Goal: Connect with others: Connect with other users

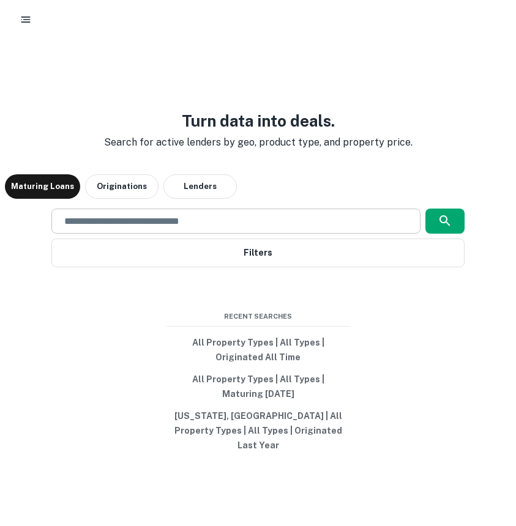
click at [152, 234] on div "​" at bounding box center [235, 221] width 368 height 25
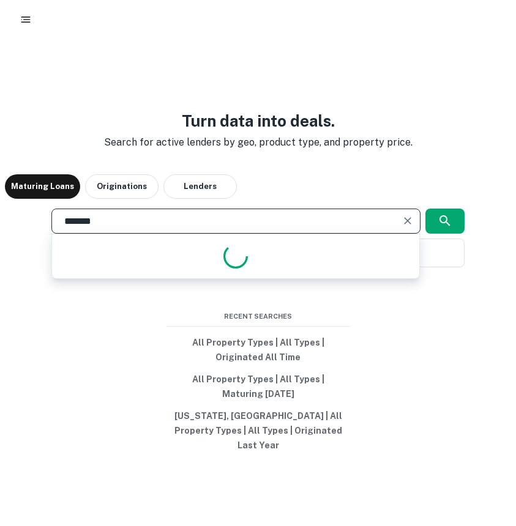
type input "********"
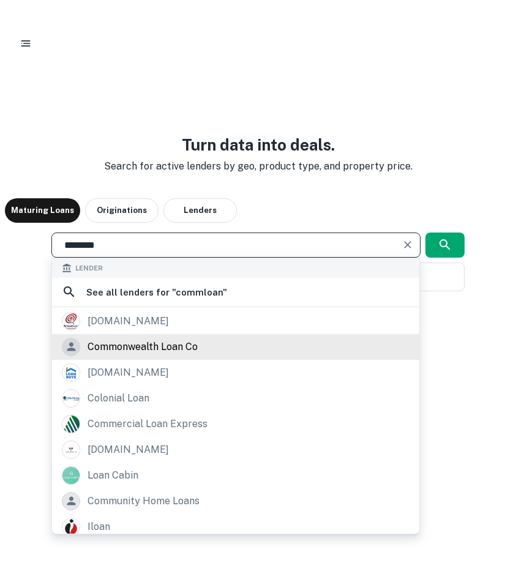
scroll to position [31, 0]
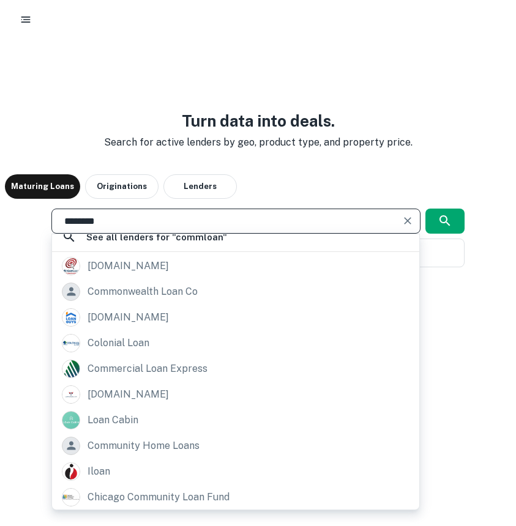
click at [136, 223] on input "********" at bounding box center [226, 221] width 339 height 14
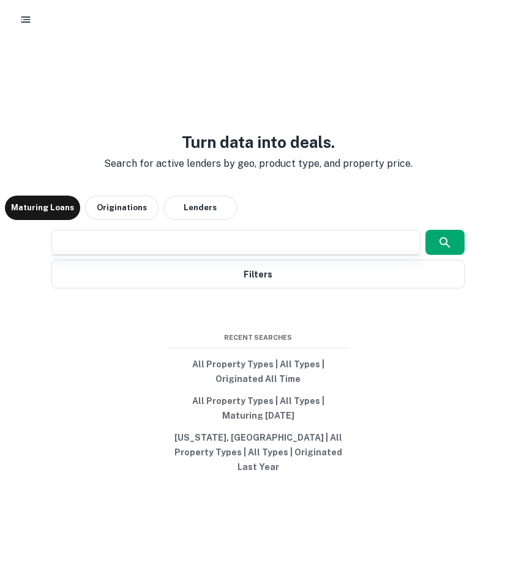
click at [127, 89] on div "Turn data into deals. Search for active lenders by geo, product type, and prope…" at bounding box center [258, 304] width 506 height 569
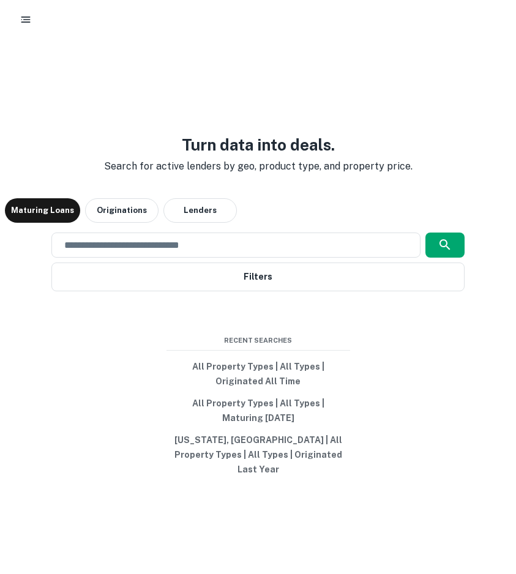
click at [28, 22] on rect "button" at bounding box center [25, 21] width 9 height 1
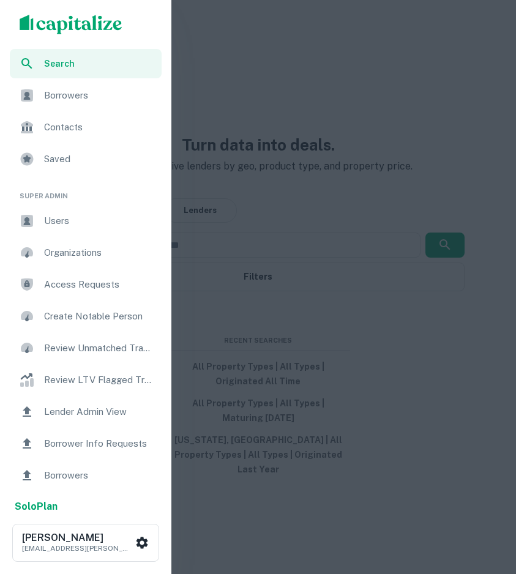
click at [84, 109] on ul "Search Borrowers Contacts Saved" at bounding box center [85, 112] width 171 height 127
click at [80, 104] on div "Borrowers" at bounding box center [86, 95] width 152 height 29
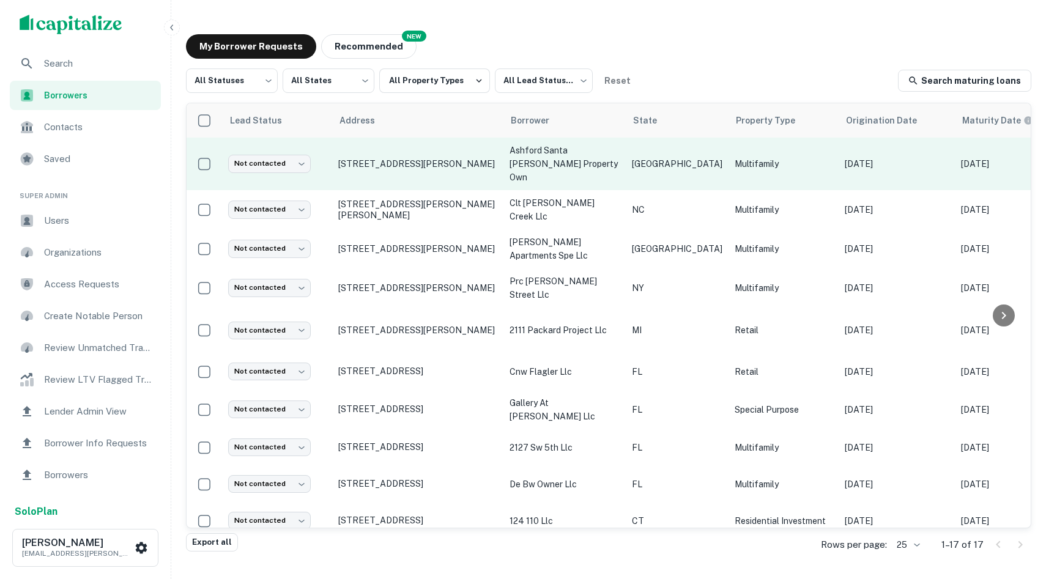
click at [515, 157] on p "ashford santa ana property own" at bounding box center [564, 164] width 110 height 40
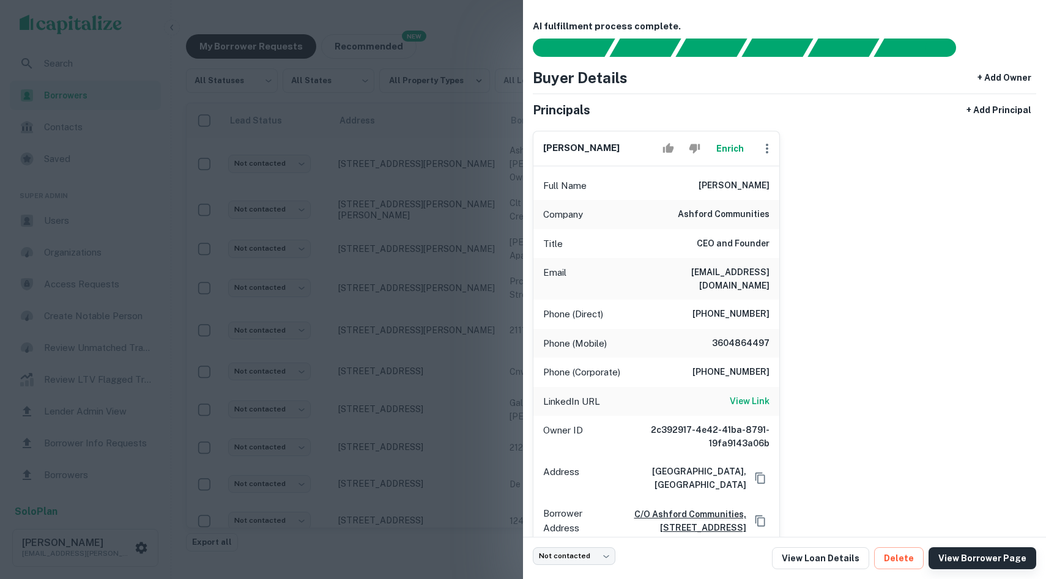
click at [515, 568] on link "View Borrower Page" at bounding box center [982, 558] width 108 height 22
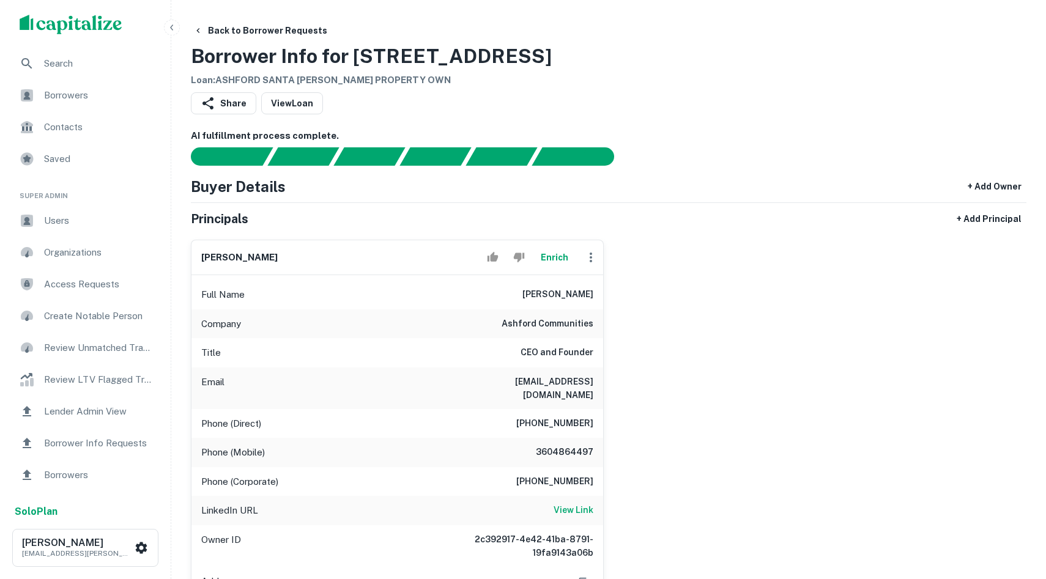
click at [81, 105] on div "Borrowers" at bounding box center [85, 95] width 151 height 29
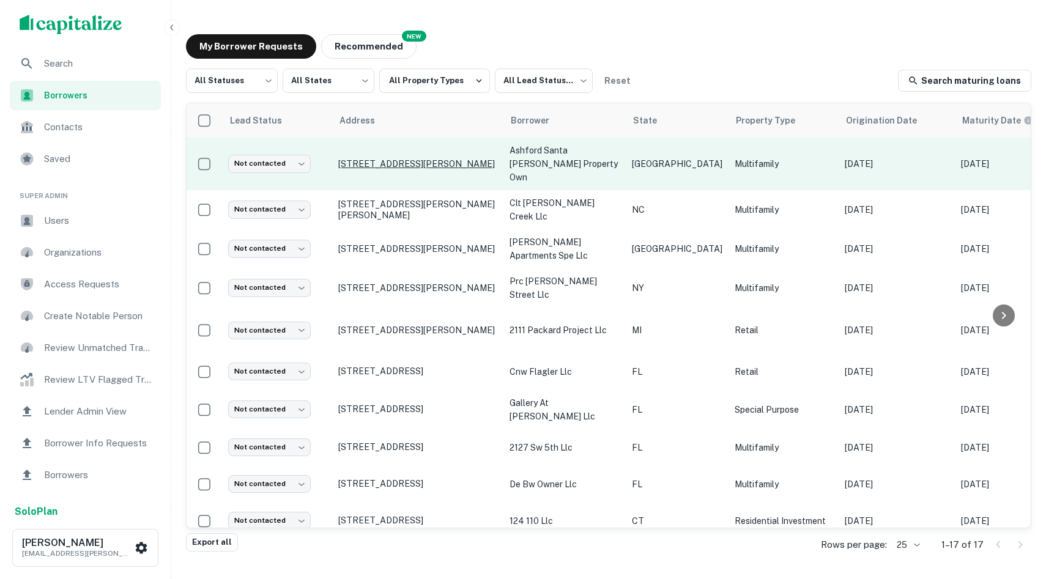
click at [406, 161] on p "3400 Woodchase Dr Houston, TX77042" at bounding box center [417, 163] width 159 height 11
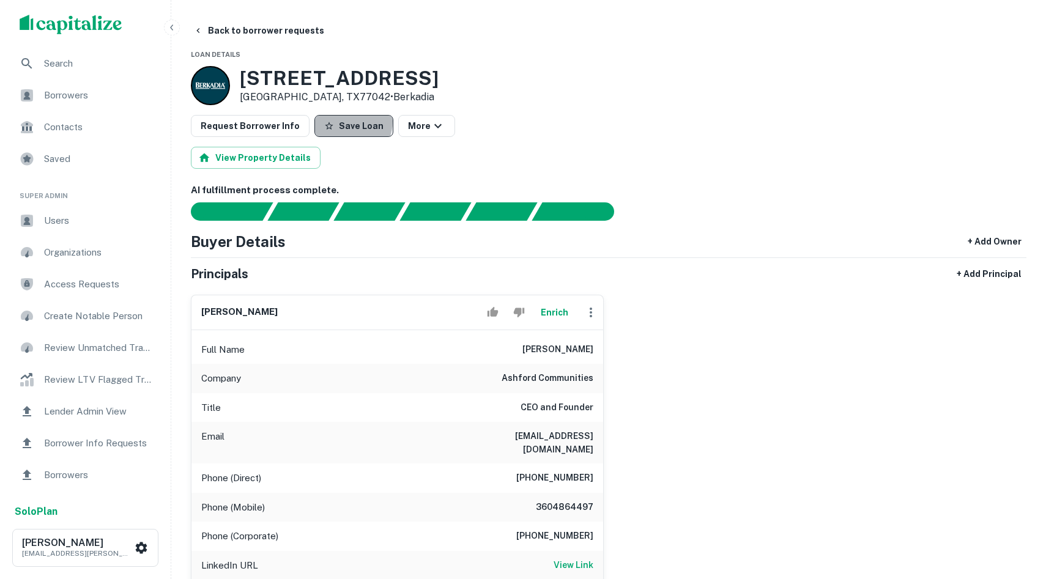
click at [339, 122] on button "Save Loan" at bounding box center [353, 126] width 79 height 22
click at [75, 151] on div "Saved" at bounding box center [85, 158] width 151 height 29
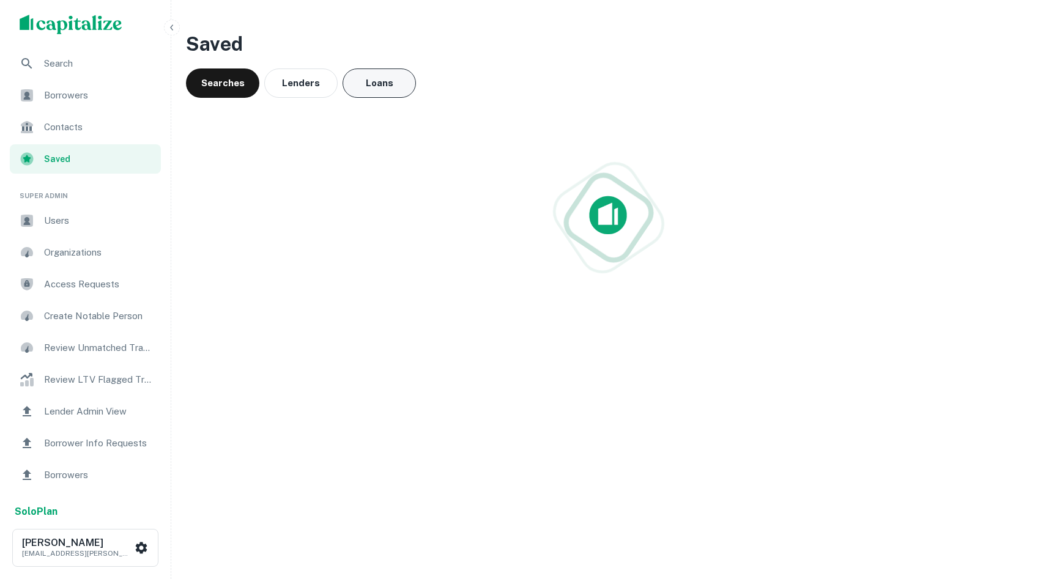
click at [376, 83] on button "Loans" at bounding box center [379, 83] width 73 height 29
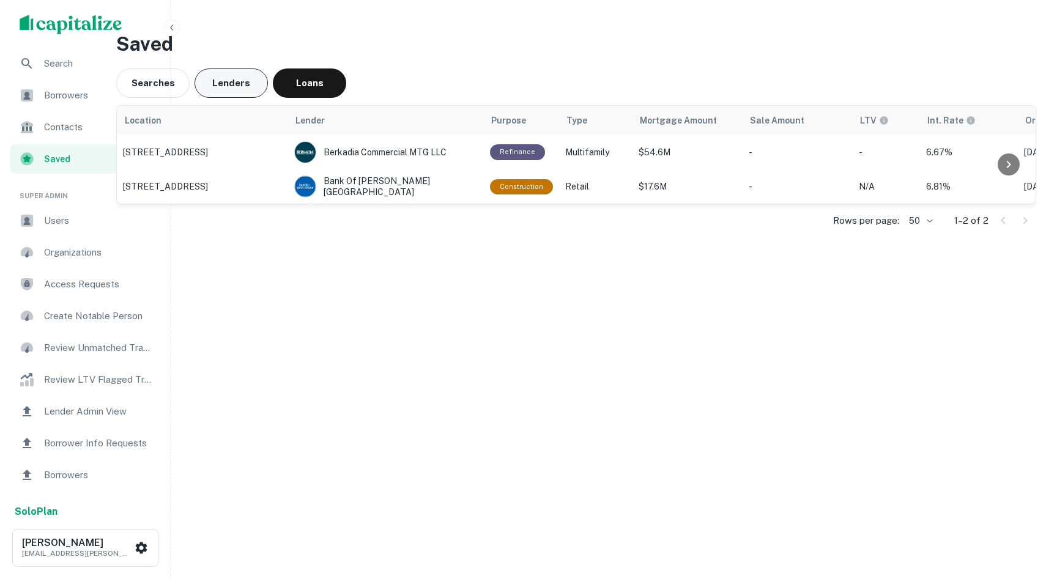
click at [234, 81] on button "Lenders" at bounding box center [231, 83] width 73 height 29
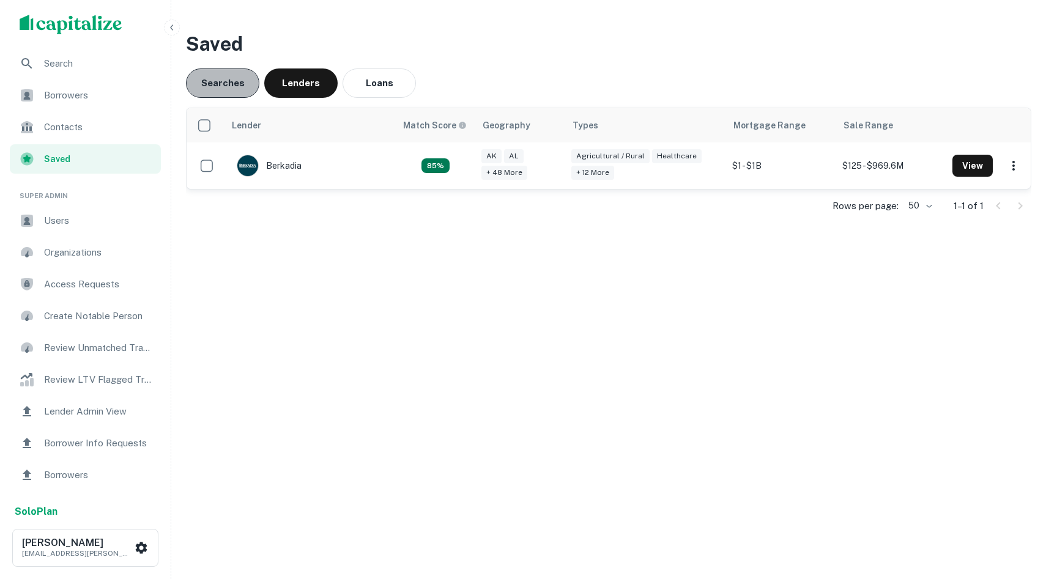
click at [208, 94] on button "Searches" at bounding box center [222, 83] width 73 height 29
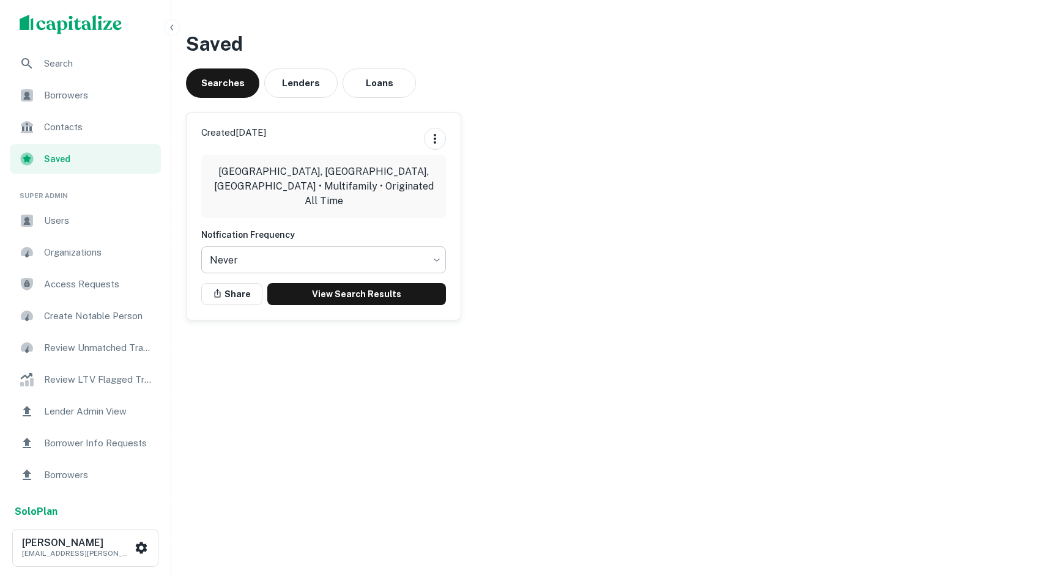
click at [289, 265] on body "Search Borrowers Contacts Saved Super Admin Users Organizations Access Requests…" at bounding box center [523, 289] width 1046 height 579
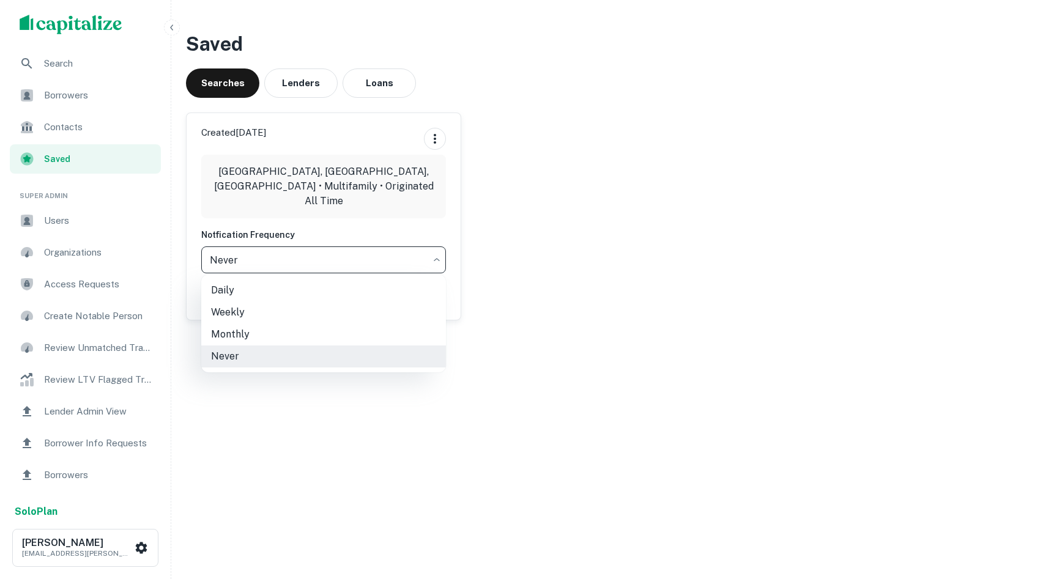
click at [593, 220] on div at bounding box center [523, 289] width 1046 height 579
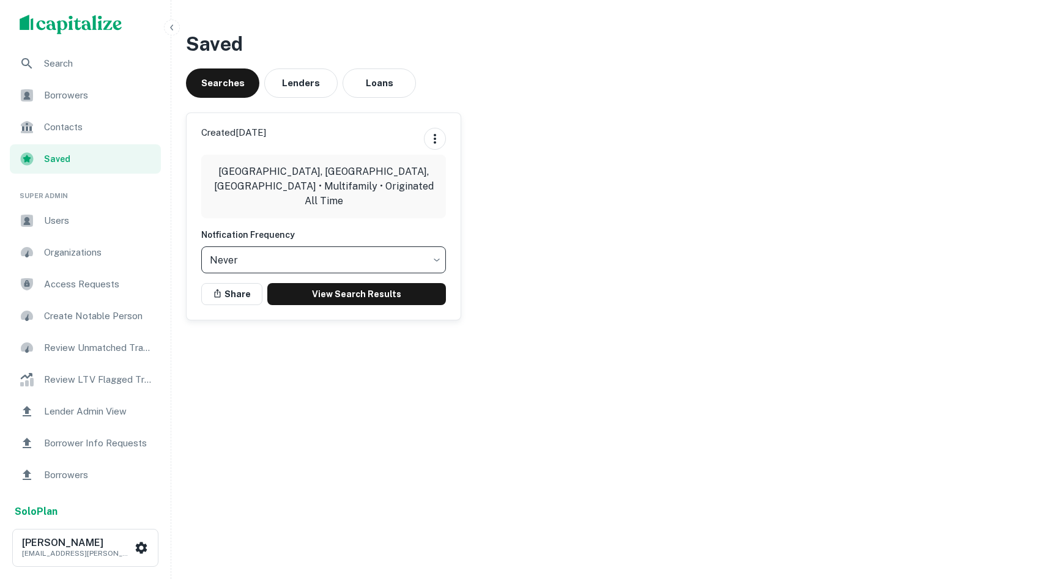
click at [61, 123] on span "Contacts" at bounding box center [98, 127] width 109 height 15
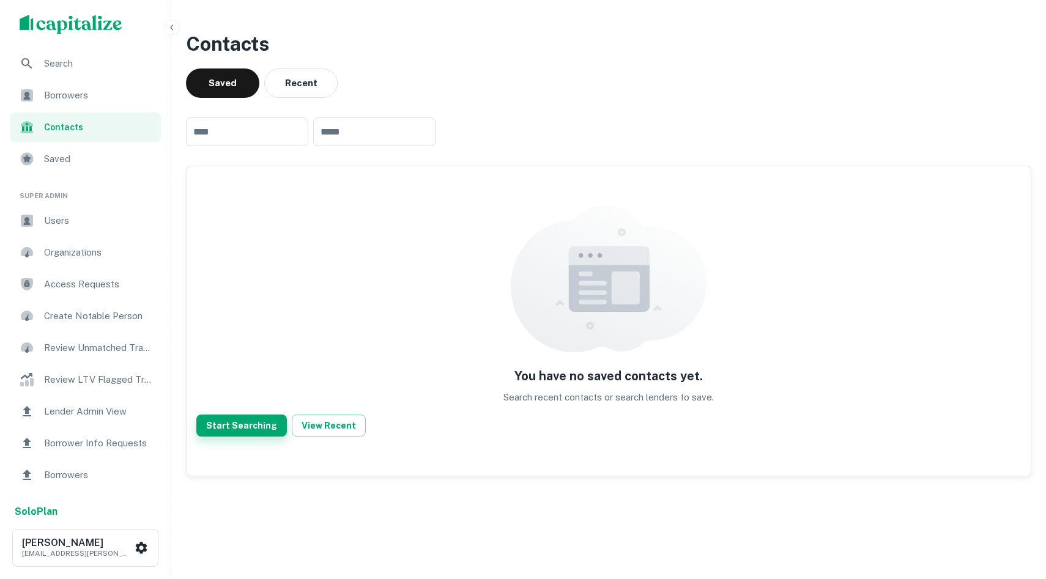
click at [233, 428] on button "Start Searching" at bounding box center [241, 426] width 91 height 22
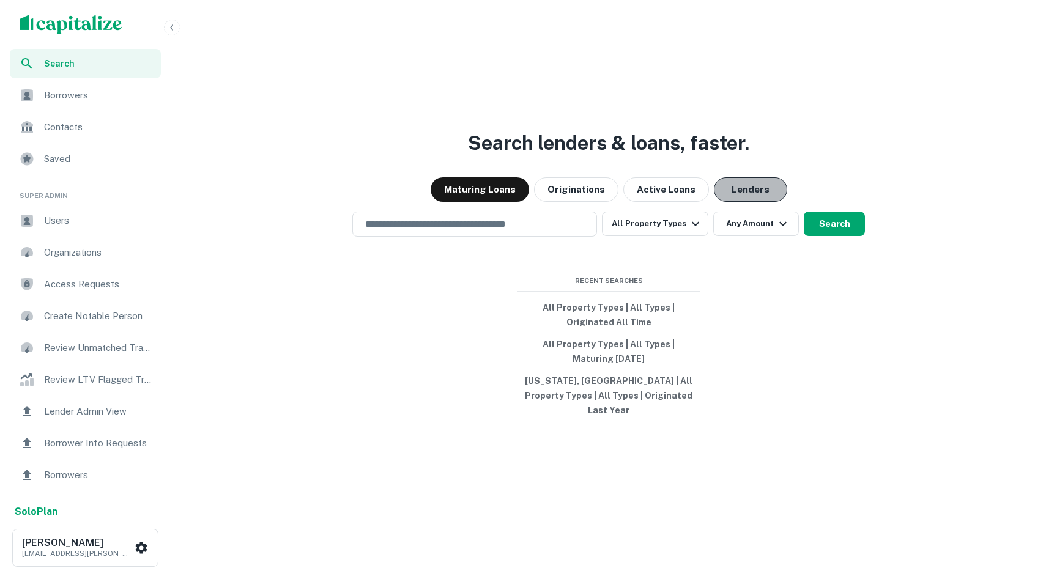
click at [736, 202] on button "Lenders" at bounding box center [750, 189] width 73 height 24
click at [456, 231] on input "text" at bounding box center [475, 224] width 234 height 14
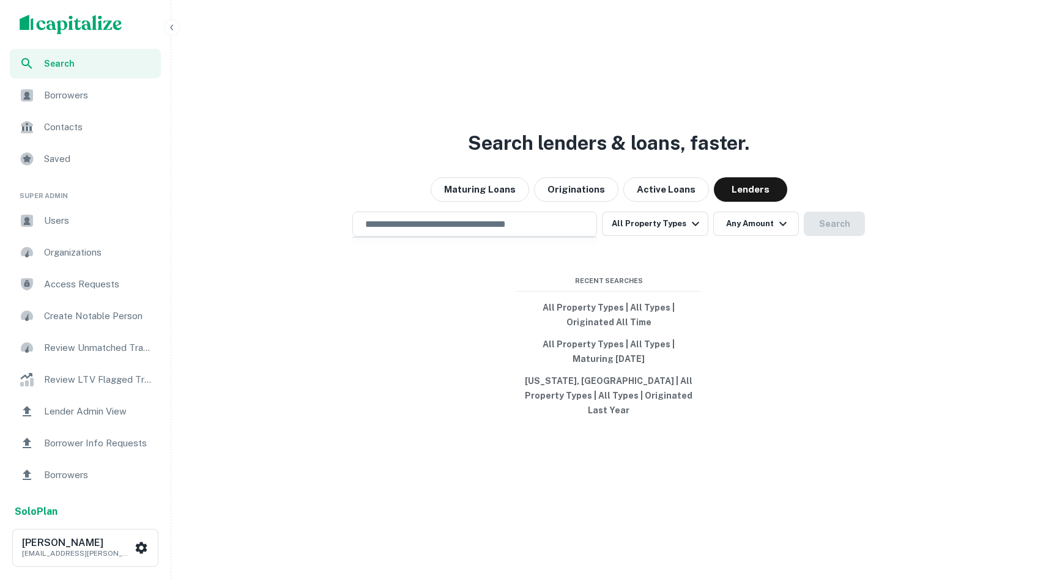
click at [515, 257] on div at bounding box center [474, 267] width 245 height 61
click at [498, 230] on input "text" at bounding box center [475, 224] width 234 height 14
click at [503, 231] on input "text" at bounding box center [475, 224] width 234 height 14
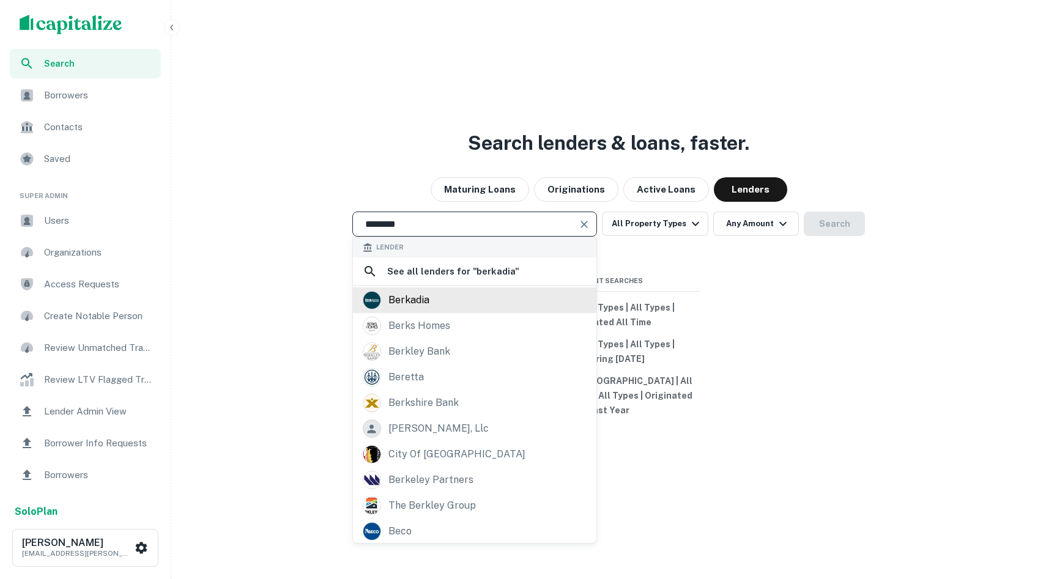
type input "********"
click at [437, 309] on div "berkadia" at bounding box center [475, 300] width 224 height 18
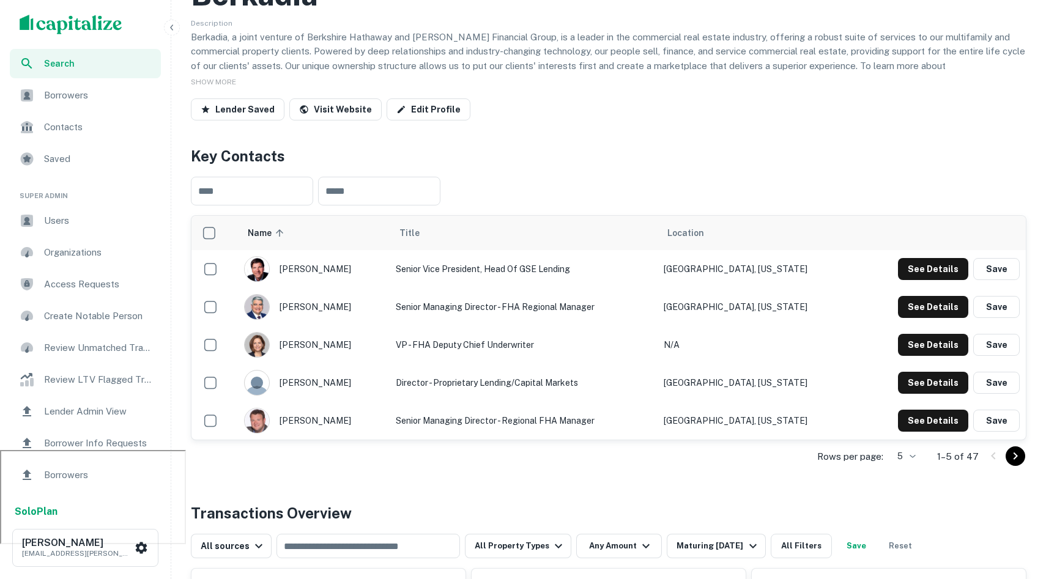
scroll to position [150, 0]
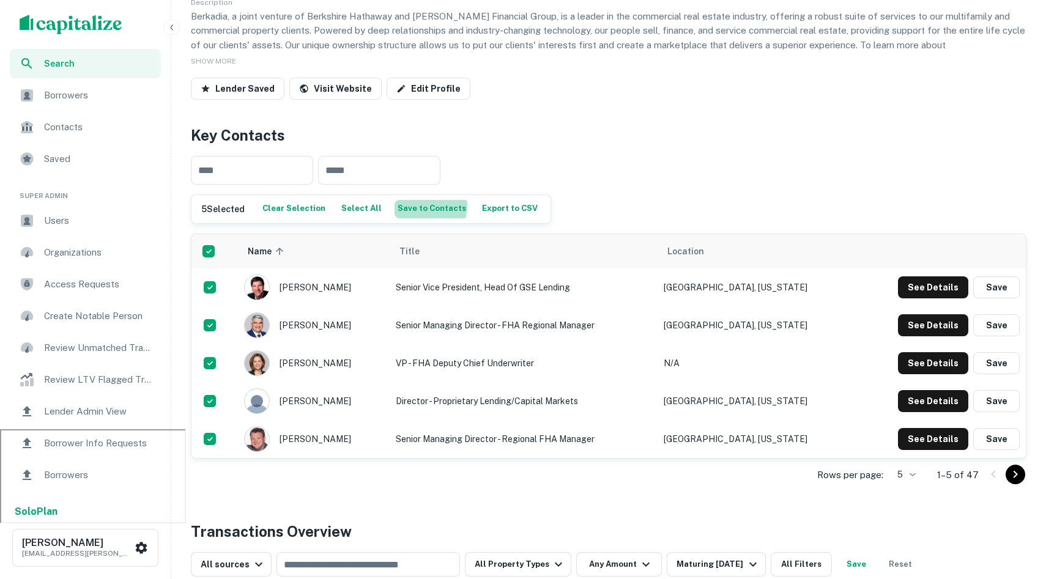
click at [406, 205] on button "Save to Contacts" at bounding box center [432, 209] width 75 height 18
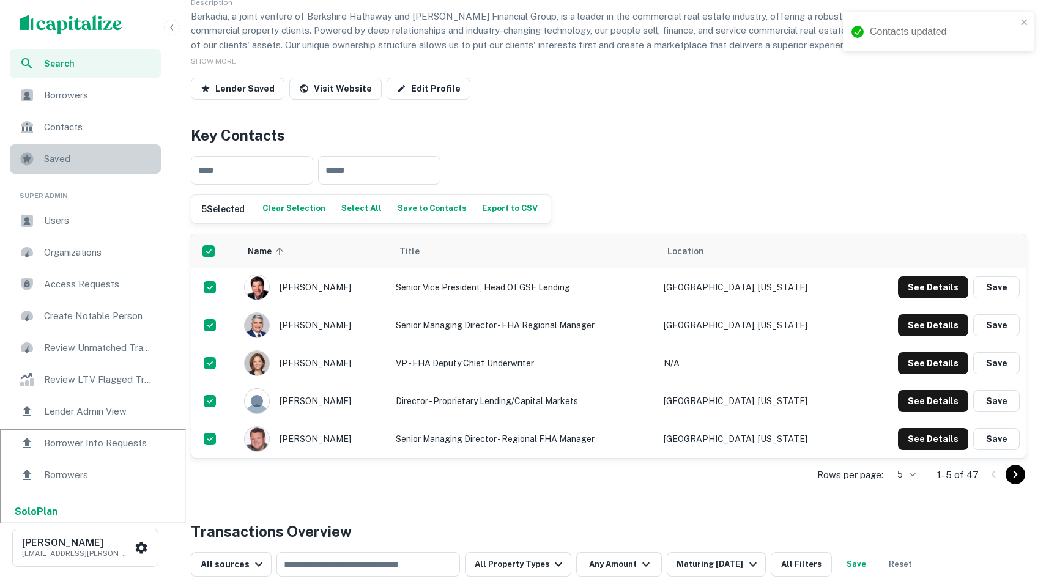
click at [89, 158] on span "Saved" at bounding box center [98, 159] width 109 height 15
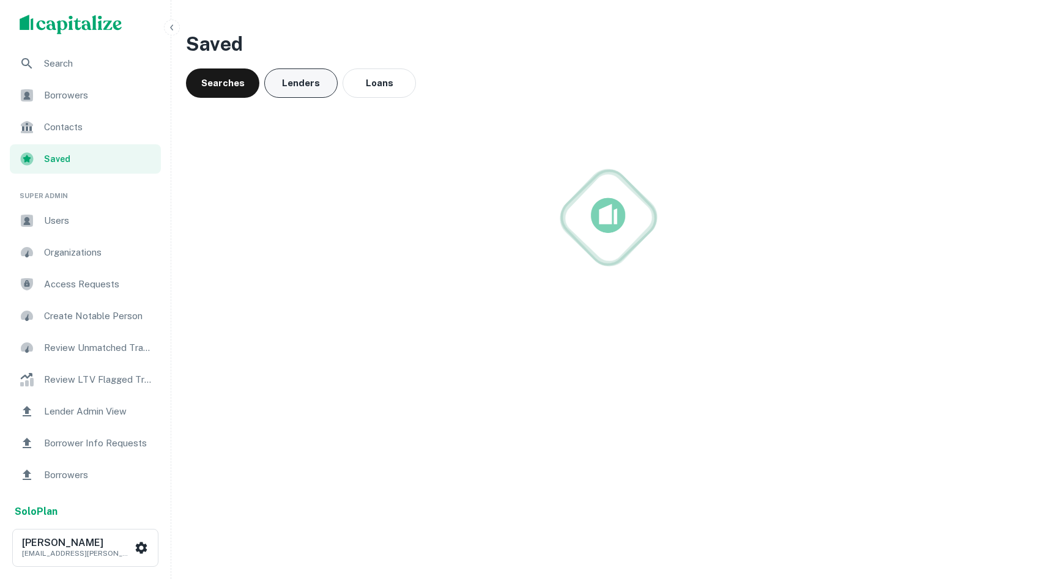
click at [304, 84] on button "Lenders" at bounding box center [300, 83] width 73 height 29
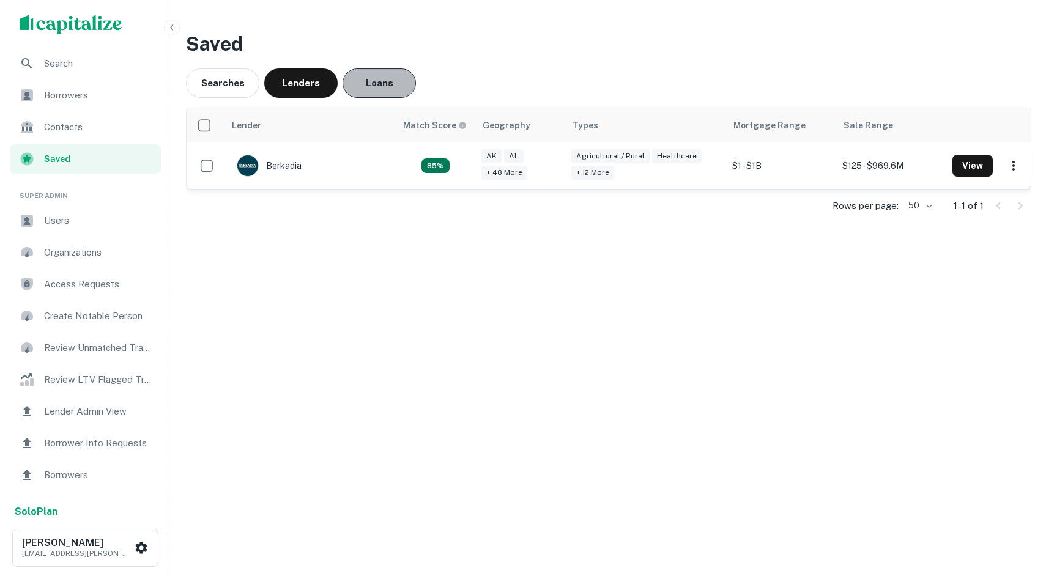
click at [403, 73] on button "Loans" at bounding box center [379, 83] width 73 height 29
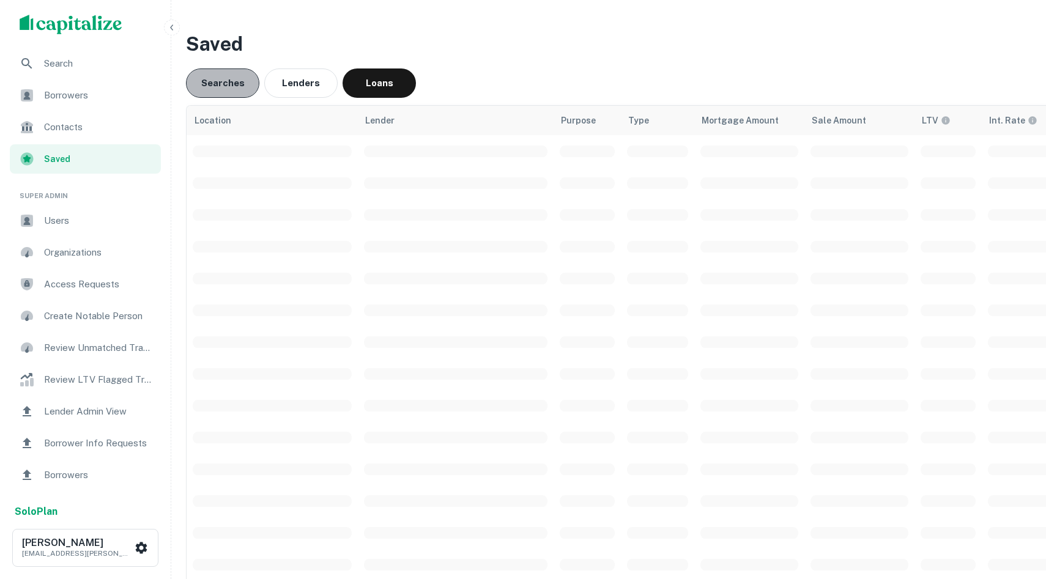
click at [238, 82] on button "Searches" at bounding box center [222, 83] width 73 height 29
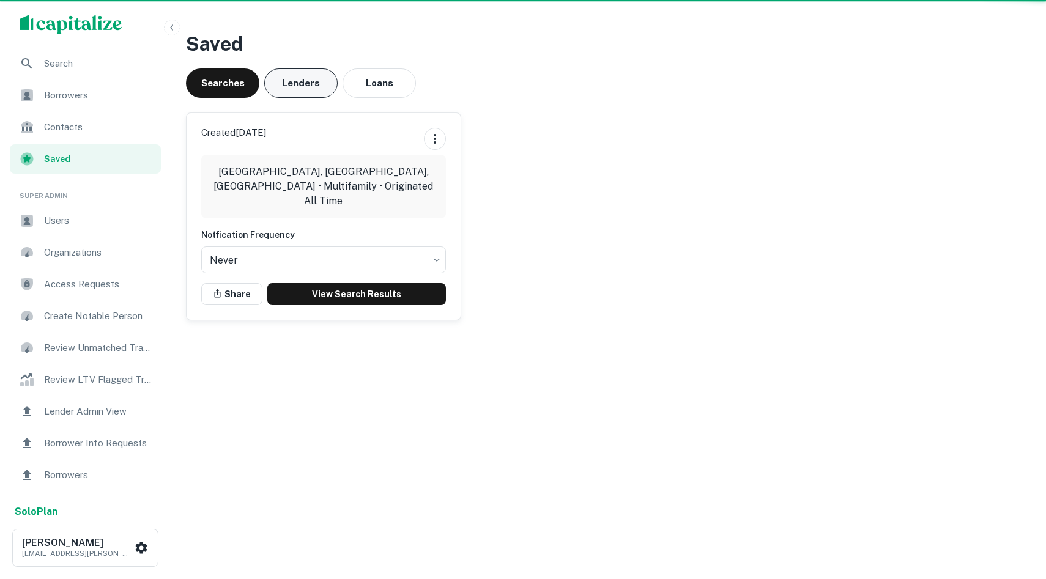
click at [292, 87] on button "Lenders" at bounding box center [300, 83] width 73 height 29
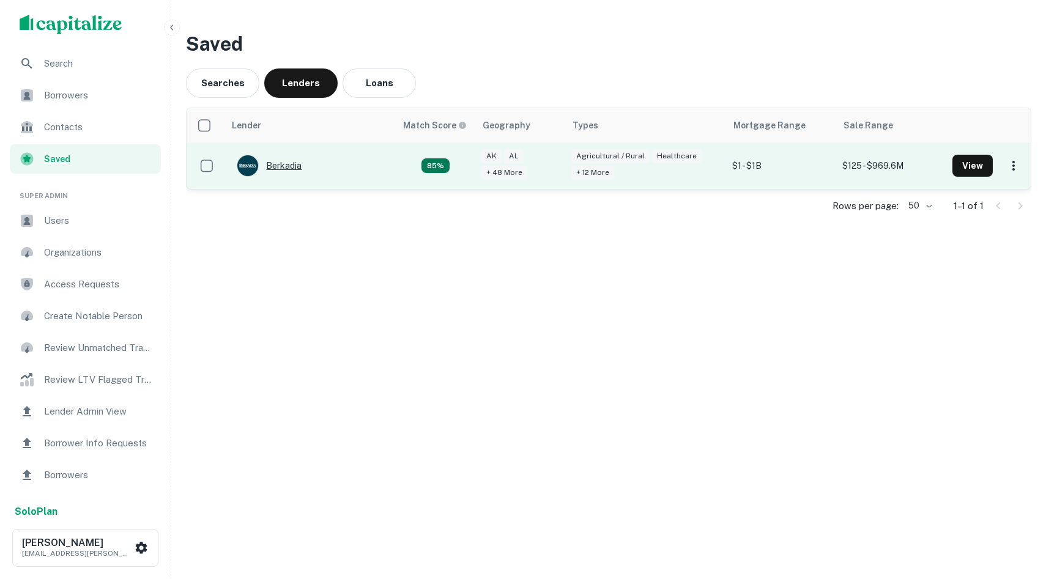
click at [283, 167] on div "Berkadia" at bounding box center [269, 166] width 65 height 22
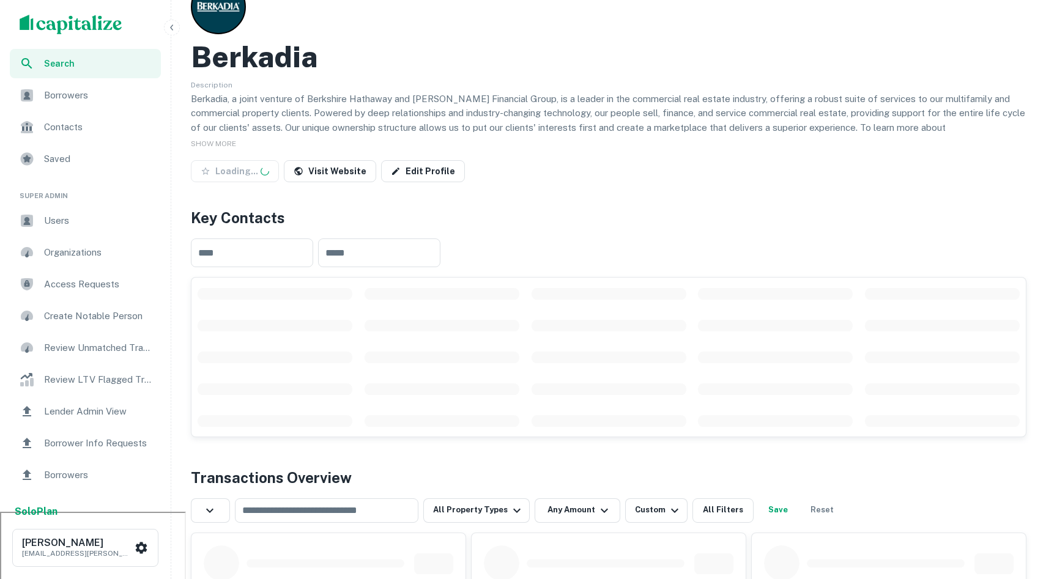
scroll to position [67, 0]
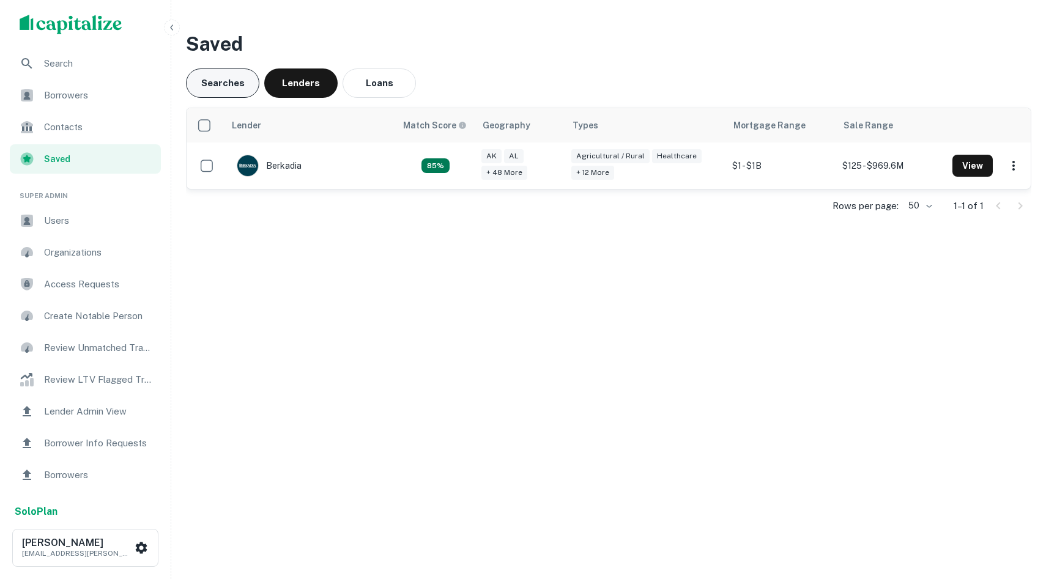
click at [217, 93] on button "Searches" at bounding box center [222, 83] width 73 height 29
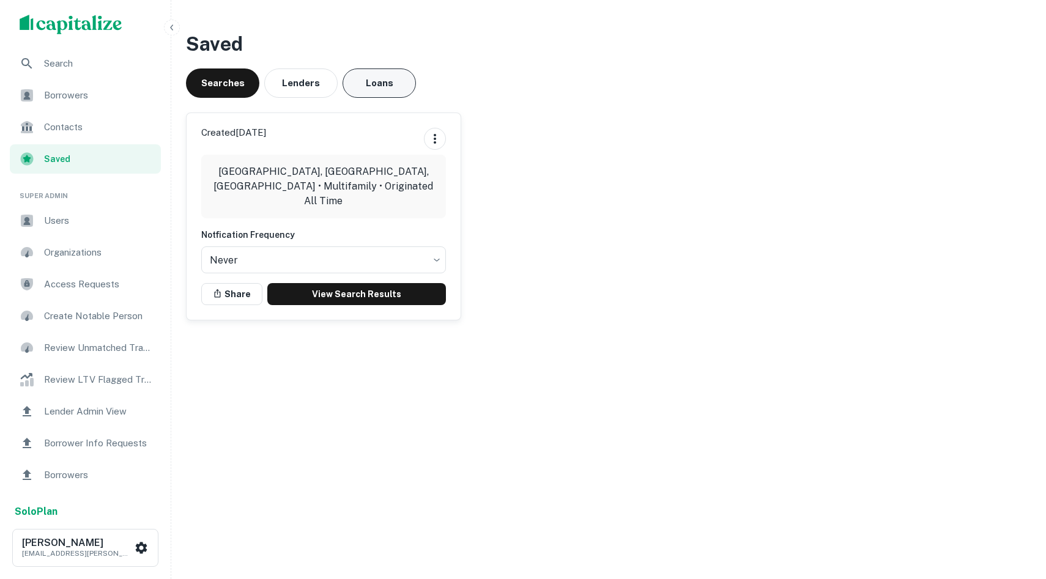
click button "Loans"
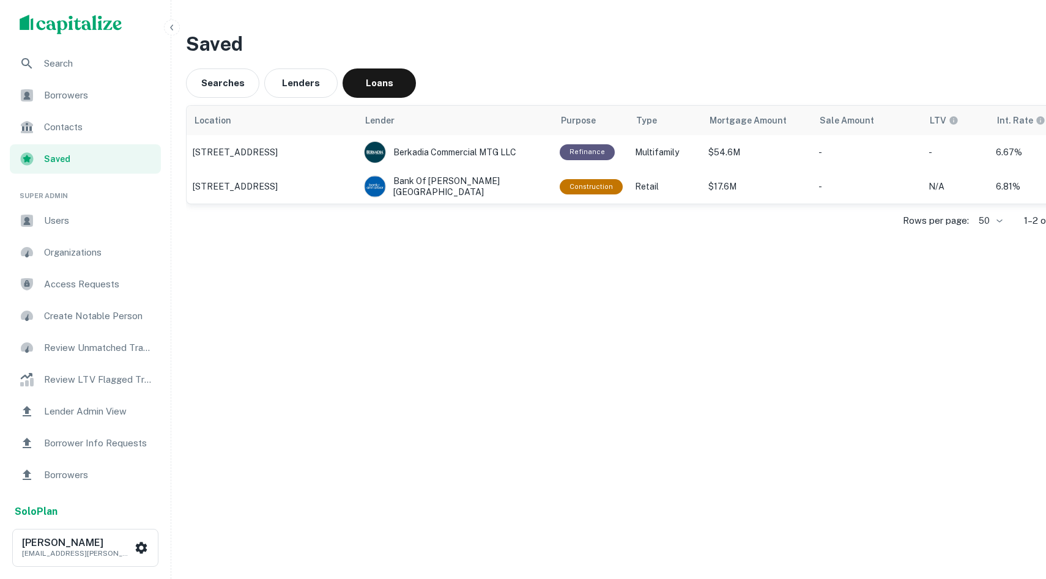
click span "Contacts"
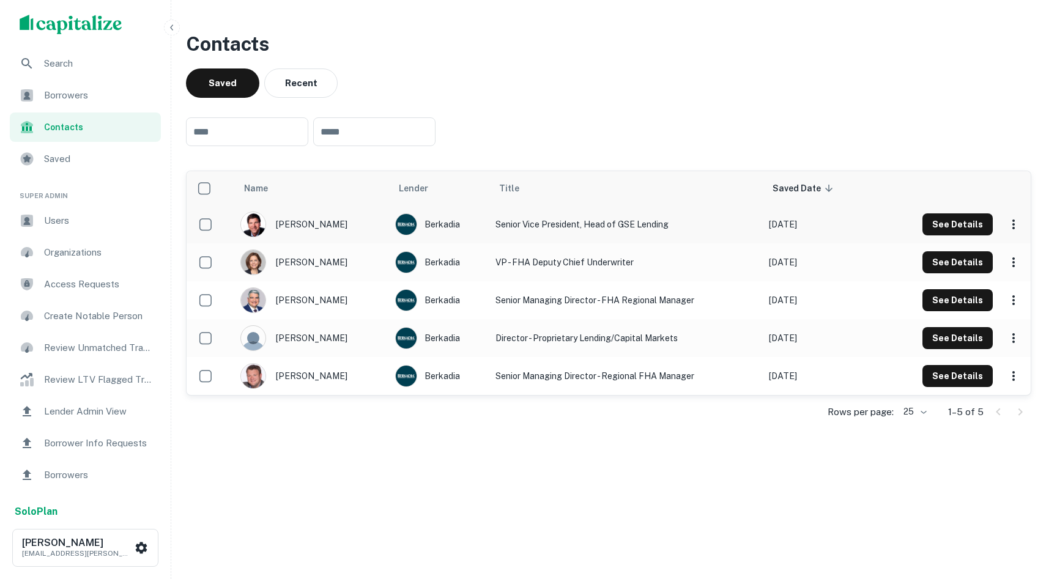
click at [316, 224] on div "[PERSON_NAME]" at bounding box center [311, 225] width 143 height 26
click at [932, 226] on button "See Details" at bounding box center [957, 224] width 70 height 22
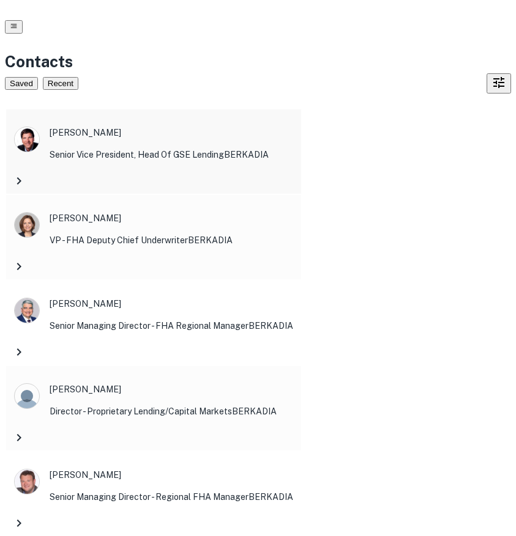
click at [300, 110] on div "[PERSON_NAME] Senior Vice President, Head of GSE Lending BERKADIA" at bounding box center [154, 139] width 294 height 59
click at [20, 26] on button "button" at bounding box center [14, 26] width 18 height 13
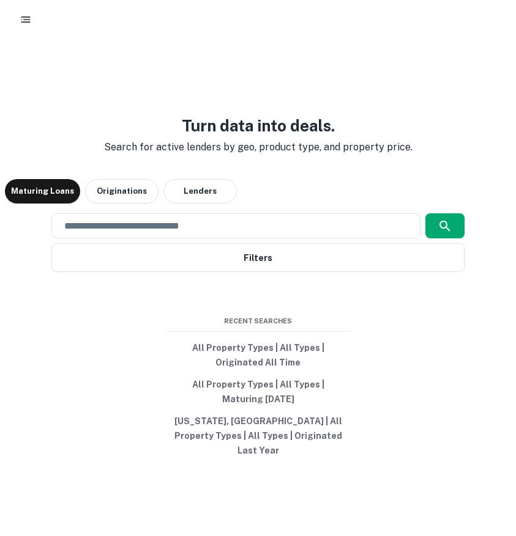
click at [28, 25] on icon "button" at bounding box center [26, 19] width 12 height 12
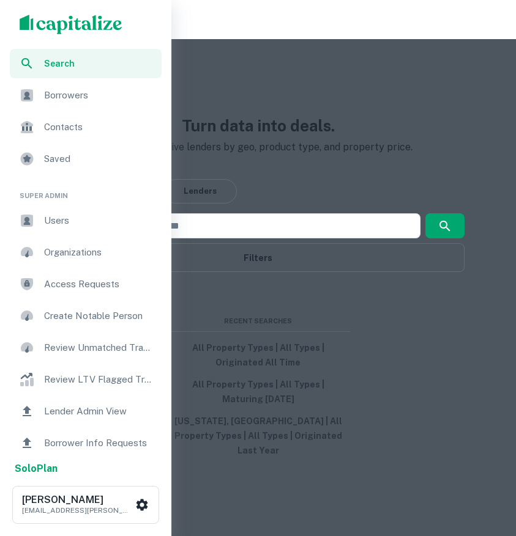
click at [48, 131] on span "Contacts" at bounding box center [99, 127] width 110 height 15
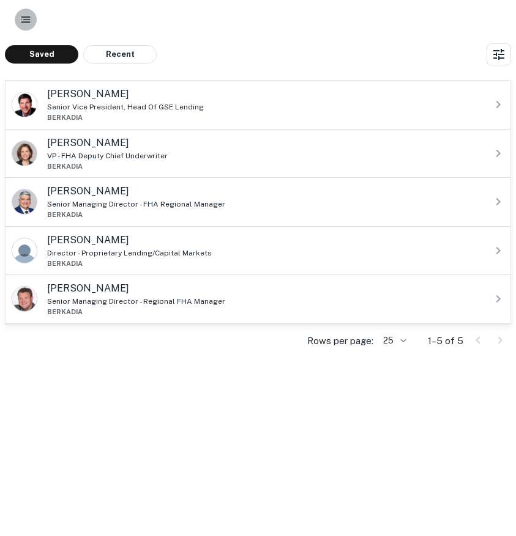
click at [21, 21] on rect "button" at bounding box center [25, 21] width 9 height 1
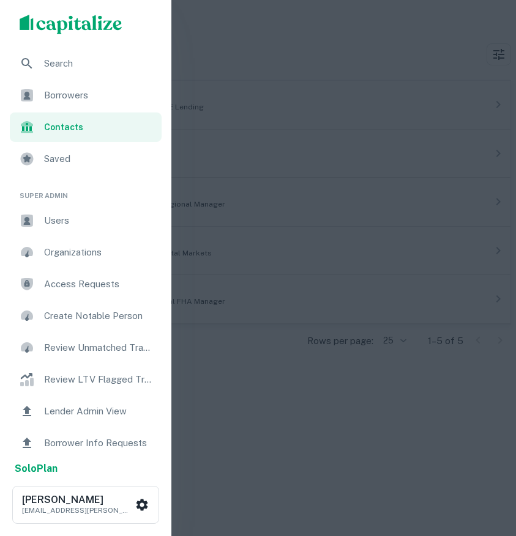
click at [70, 94] on span "Borrowers" at bounding box center [99, 95] width 110 height 15
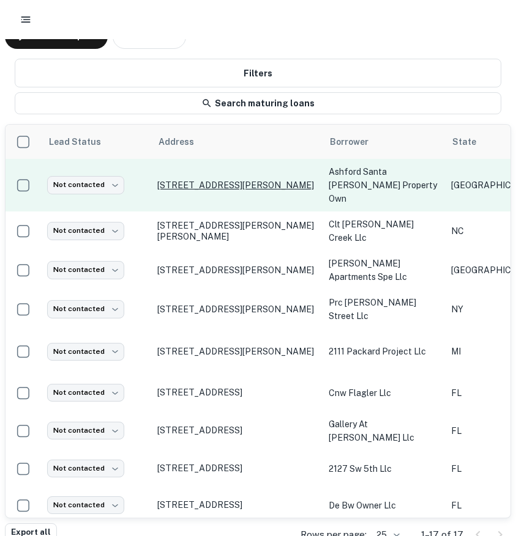
click at [214, 180] on p "3400 Woodchase Dr Houston, TX77042" at bounding box center [236, 185] width 159 height 11
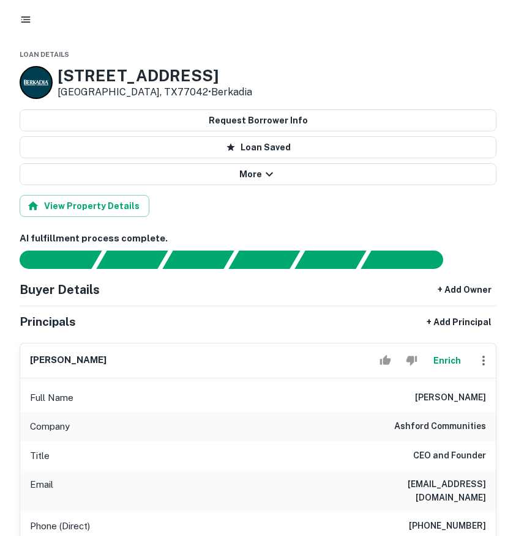
click at [25, 15] on icon "button" at bounding box center [26, 19] width 12 height 12
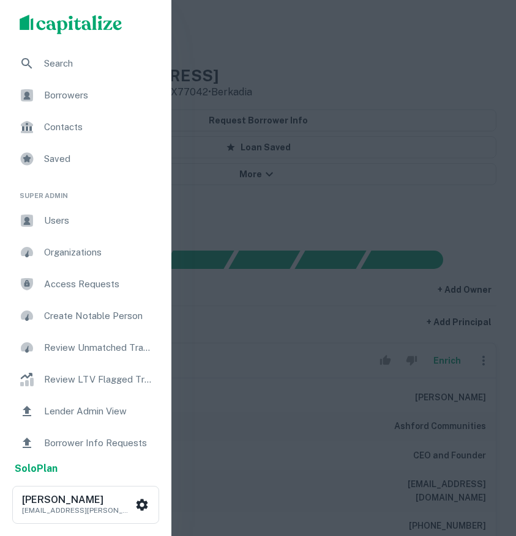
click at [54, 65] on span "Search" at bounding box center [99, 63] width 110 height 15
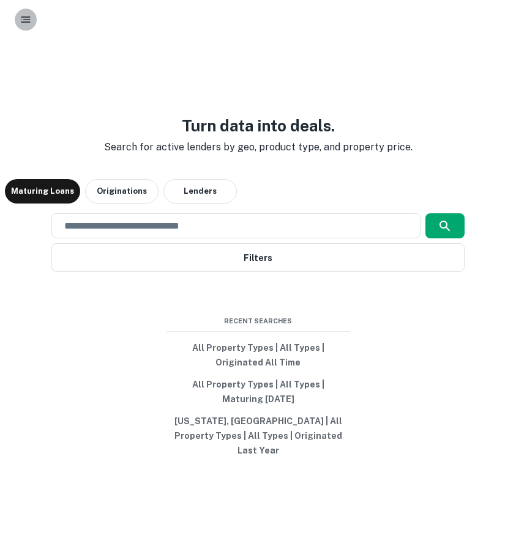
click at [23, 23] on icon "button" at bounding box center [26, 19] width 12 height 12
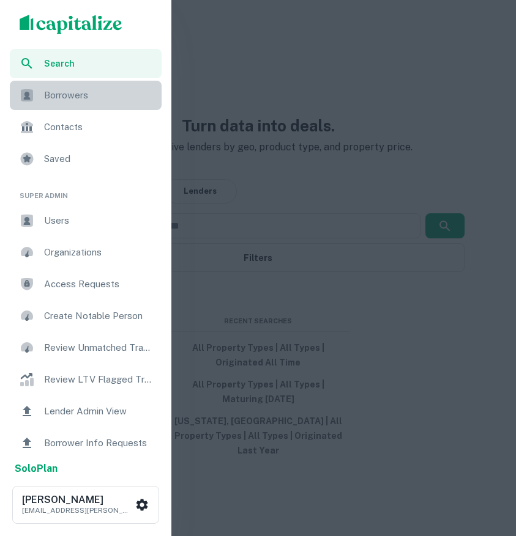
click at [65, 97] on span "Borrowers" at bounding box center [99, 95] width 110 height 15
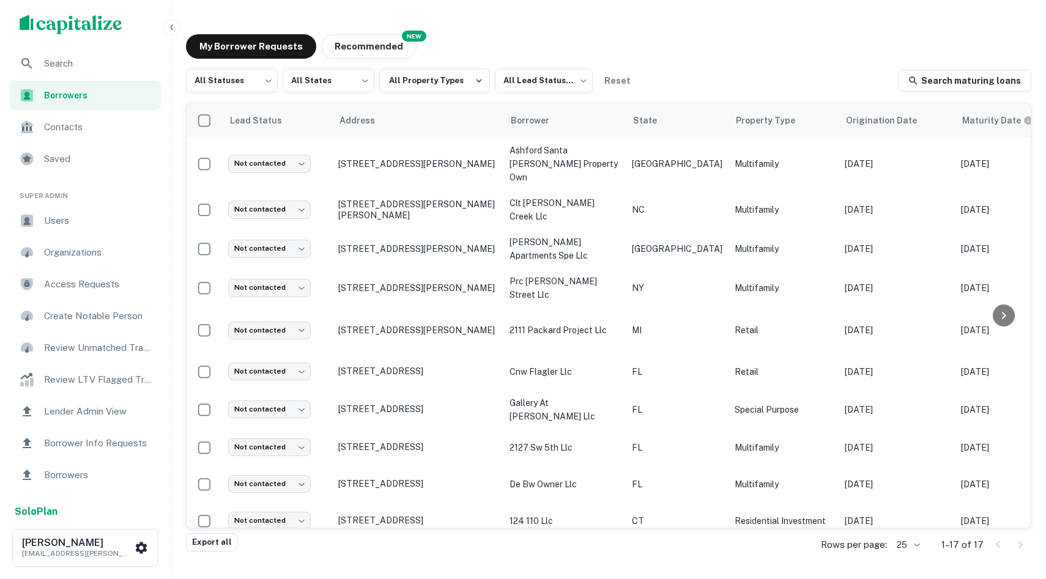
click at [70, 142] on ul "Search Borrowers Contacts Saved" at bounding box center [85, 112] width 171 height 127
click at [70, 151] on div "Saved" at bounding box center [85, 158] width 151 height 29
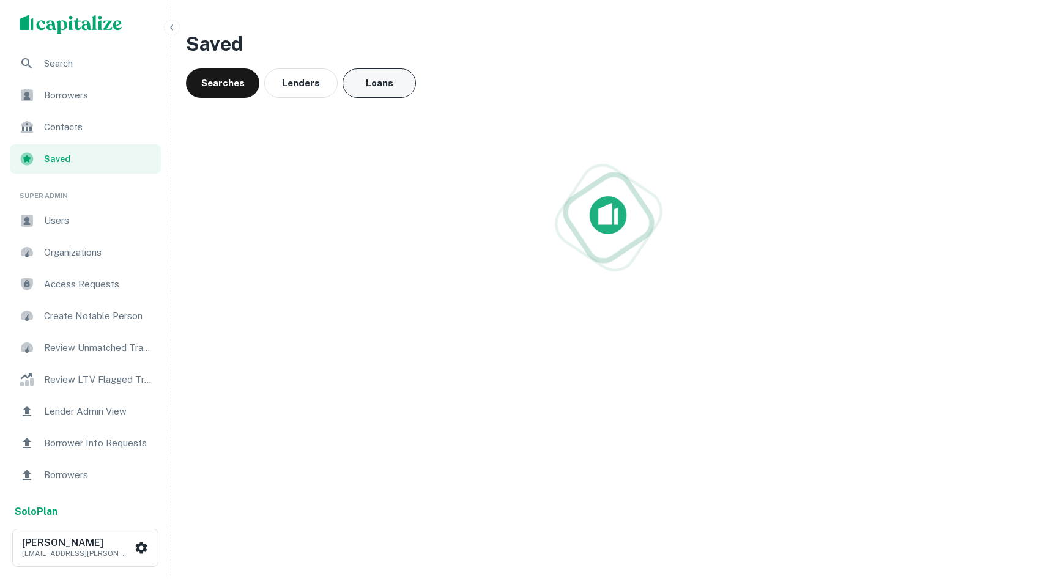
click at [380, 73] on button "Loans" at bounding box center [379, 83] width 73 height 29
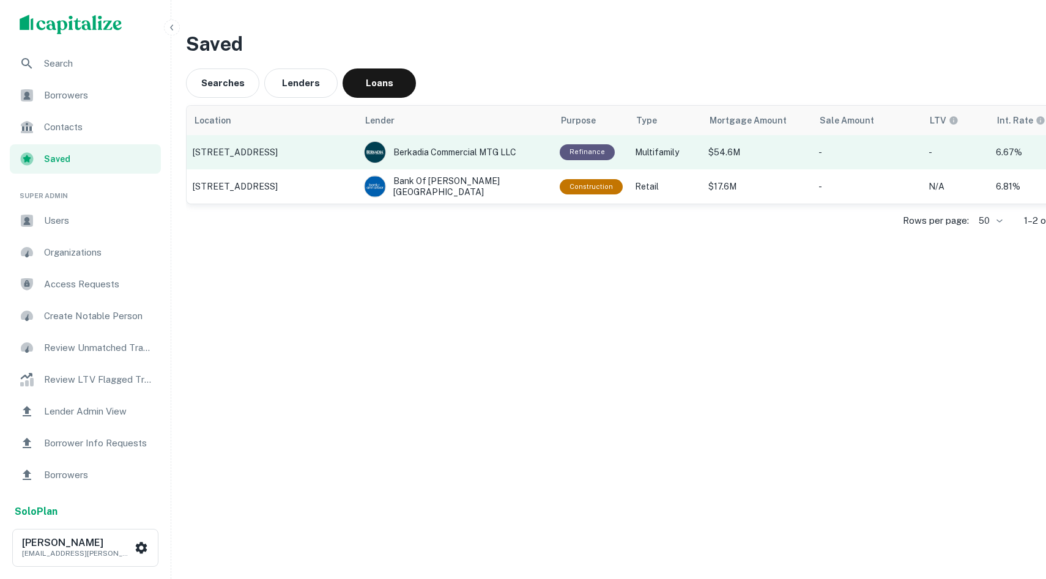
click at [261, 152] on p "[STREET_ADDRESS]" at bounding box center [272, 152] width 159 height 11
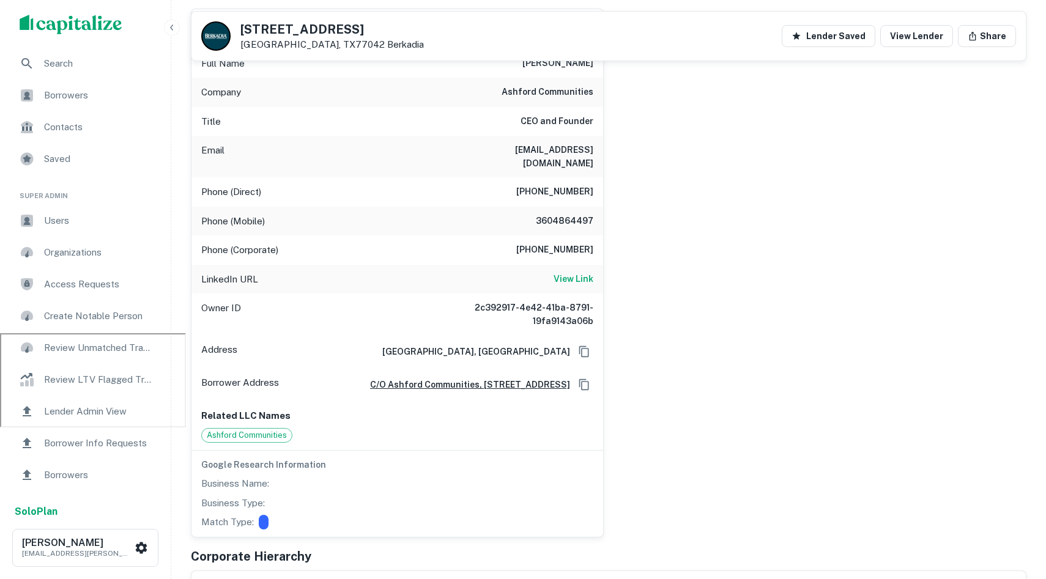
scroll to position [206, 0]
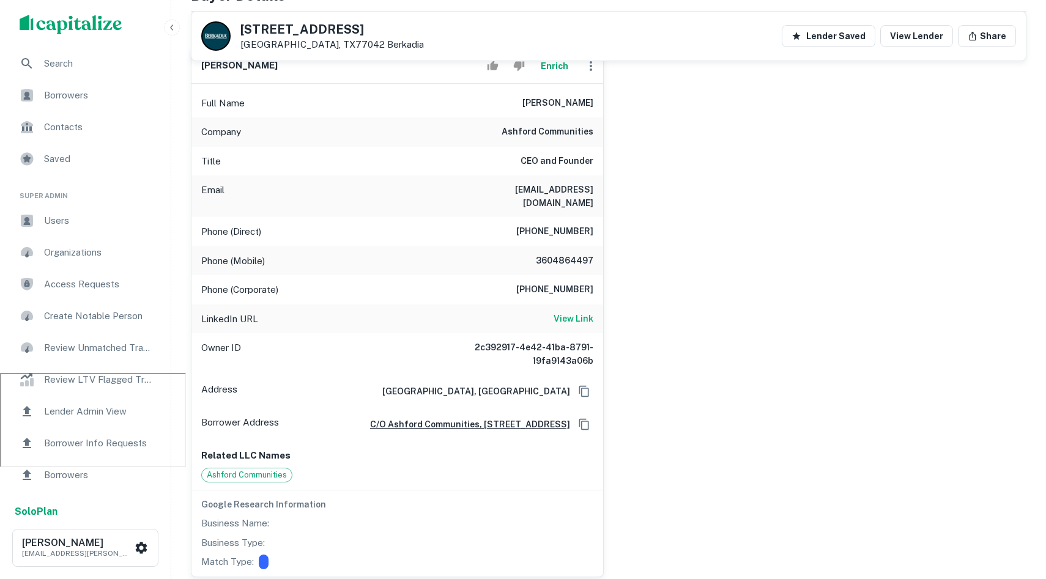
click at [86, 100] on span "Borrowers" at bounding box center [98, 95] width 109 height 15
